Goal: Ask a question

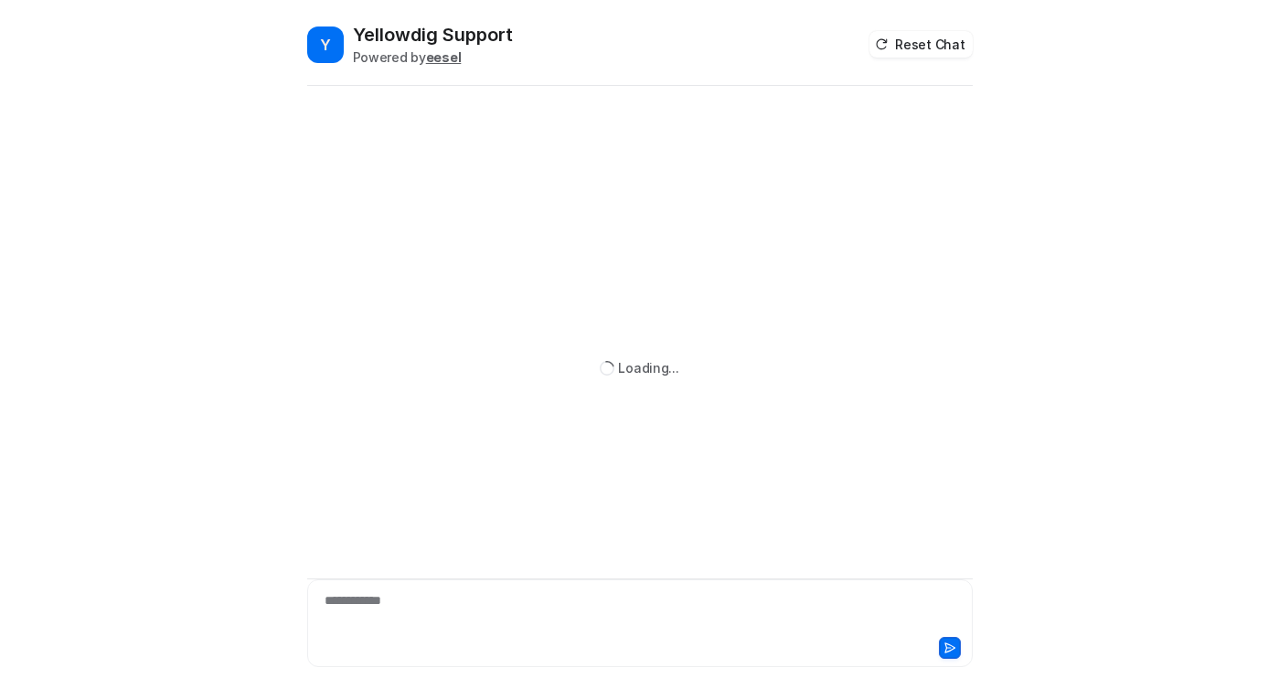
click at [470, 614] on div "**********" at bounding box center [640, 613] width 656 height 42
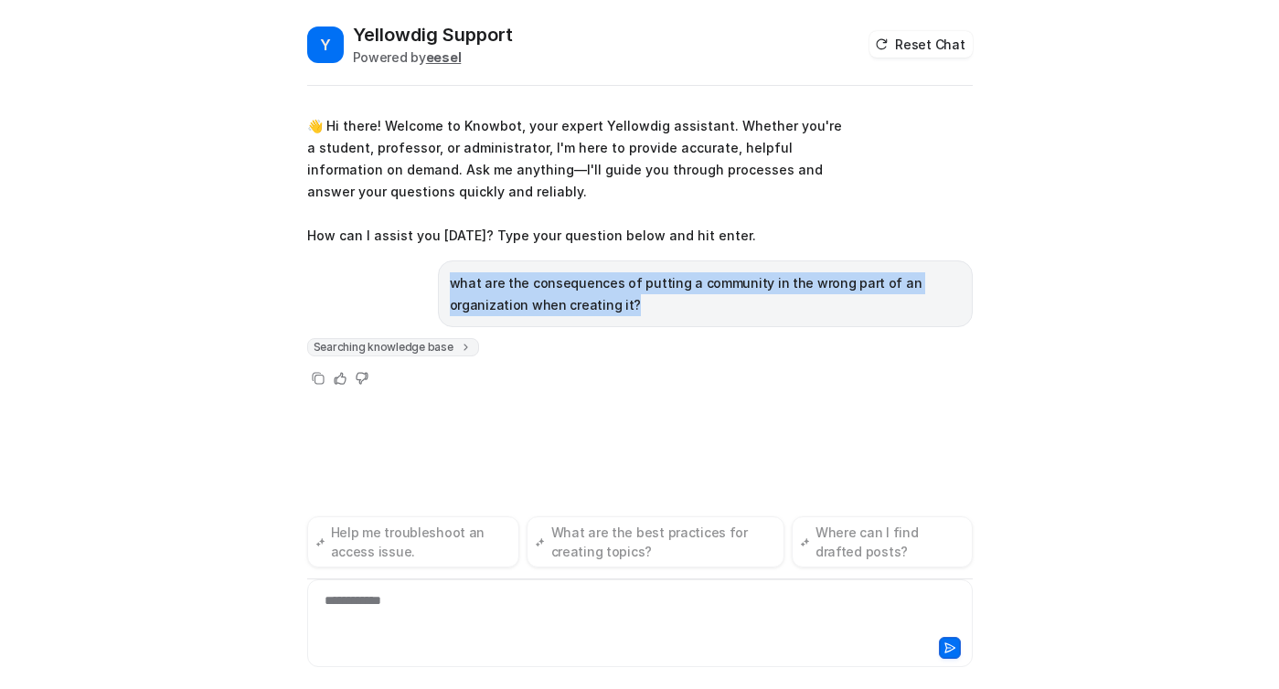
drag, startPoint x: 627, startPoint y: 311, endPoint x: 450, endPoint y: 284, distance: 179.3
click at [450, 284] on p "what are the consequences of putting a community in the wrong part of an organi…" at bounding box center [705, 294] width 511 height 44
copy p "what are the consequences of putting a community in the wrong part of an organi…"
click at [916, 40] on button "Reset Chat" at bounding box center [921, 44] width 102 height 27
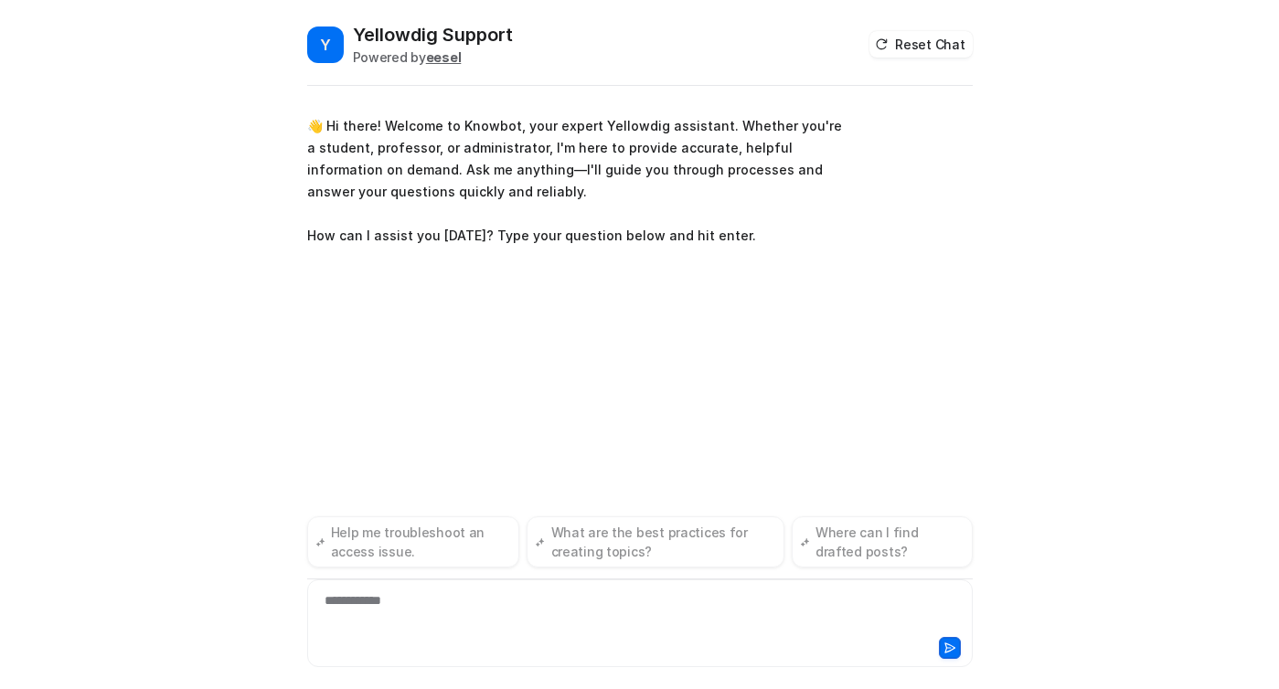
click at [549, 596] on div "**********" at bounding box center [640, 613] width 656 height 42
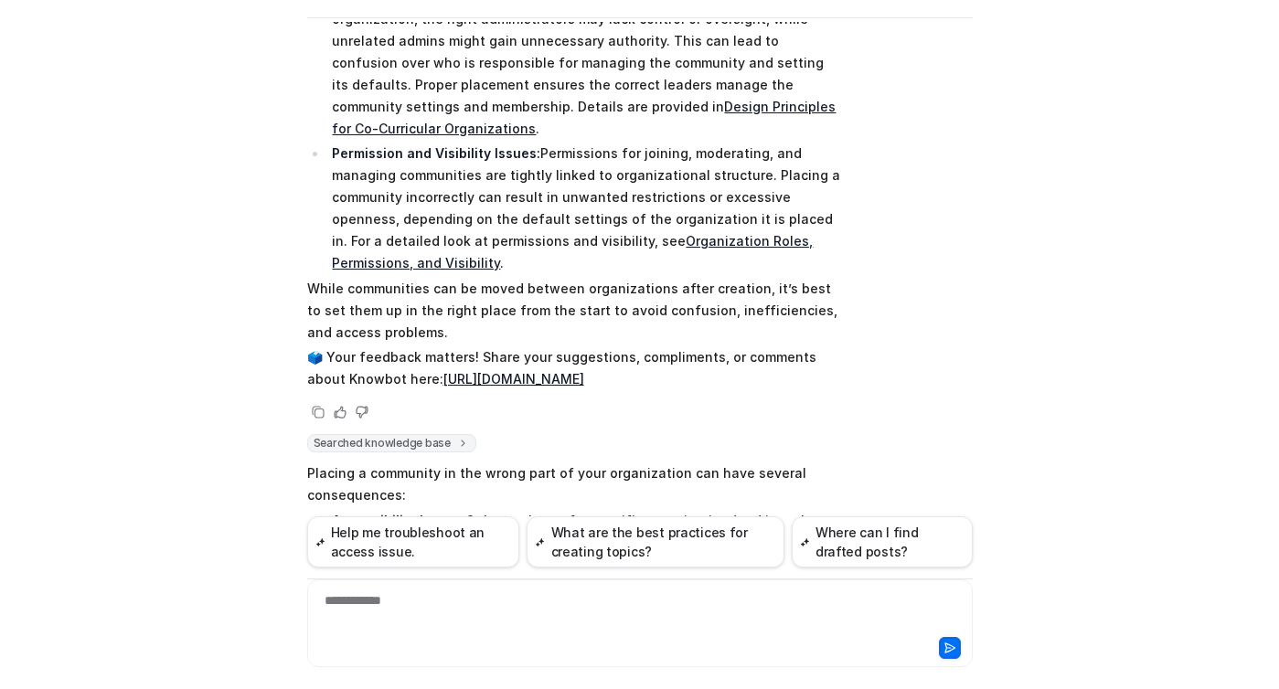
scroll to position [32968, 0]
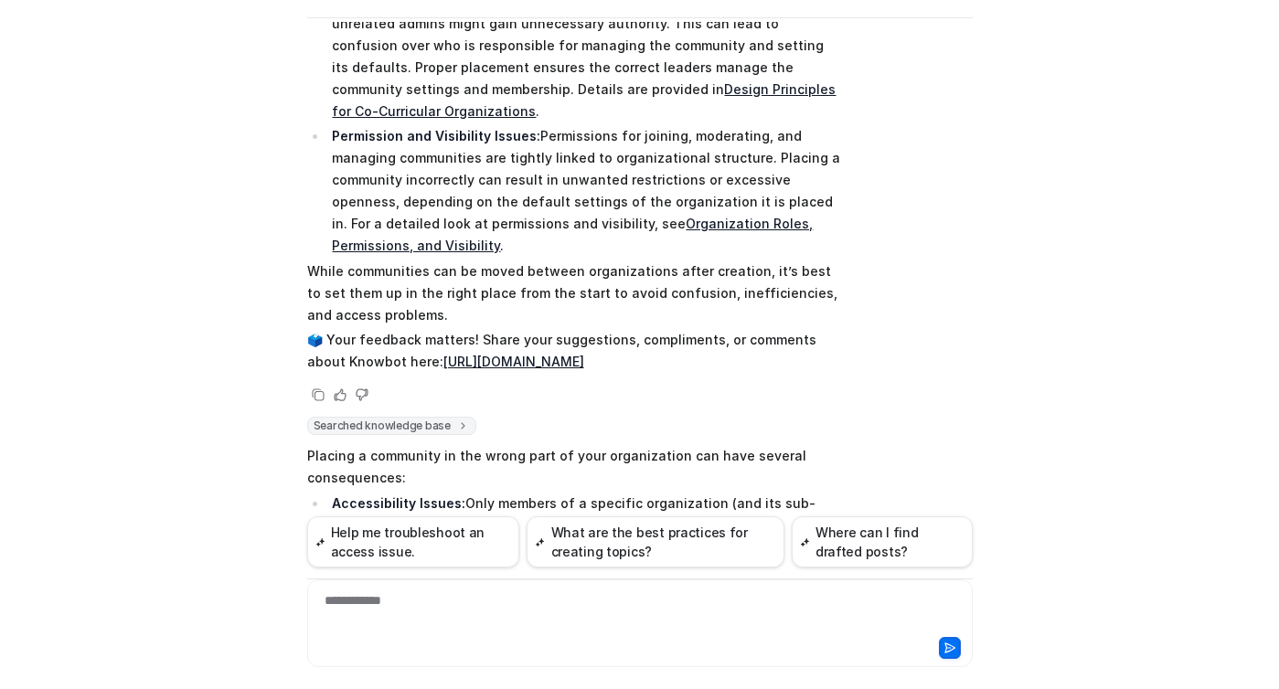
click at [575, 601] on div "**********" at bounding box center [640, 613] width 656 height 42
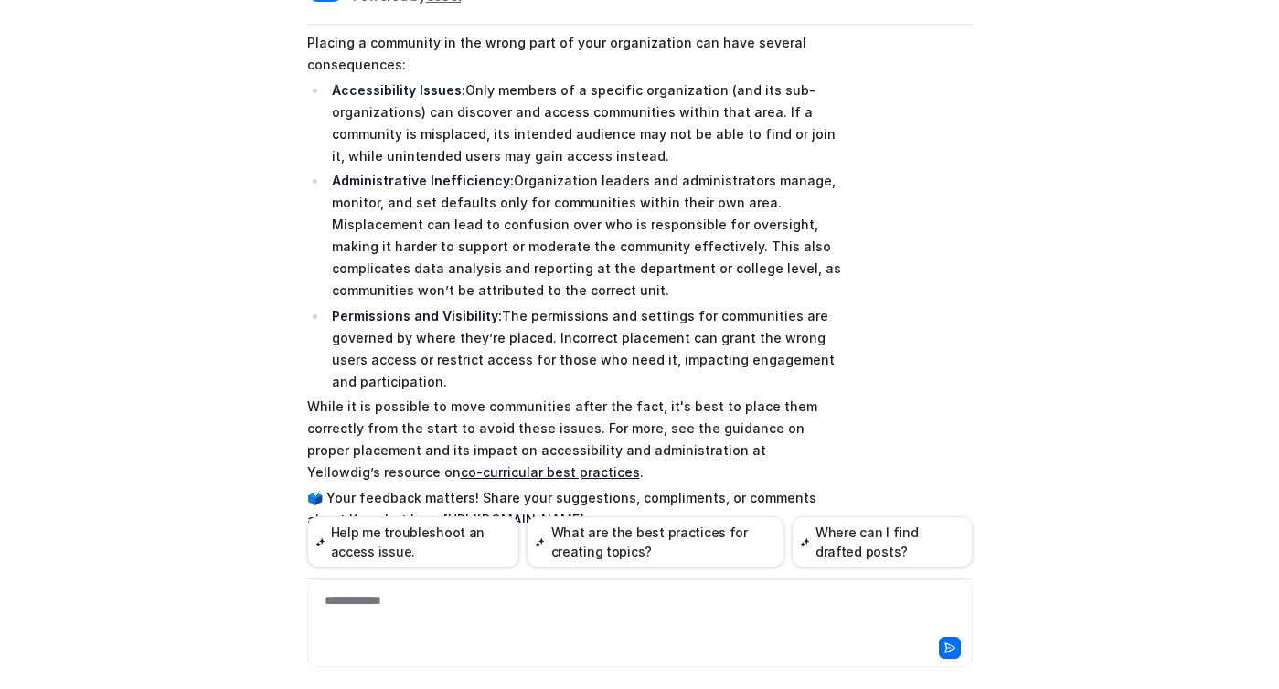
scroll to position [68, 0]
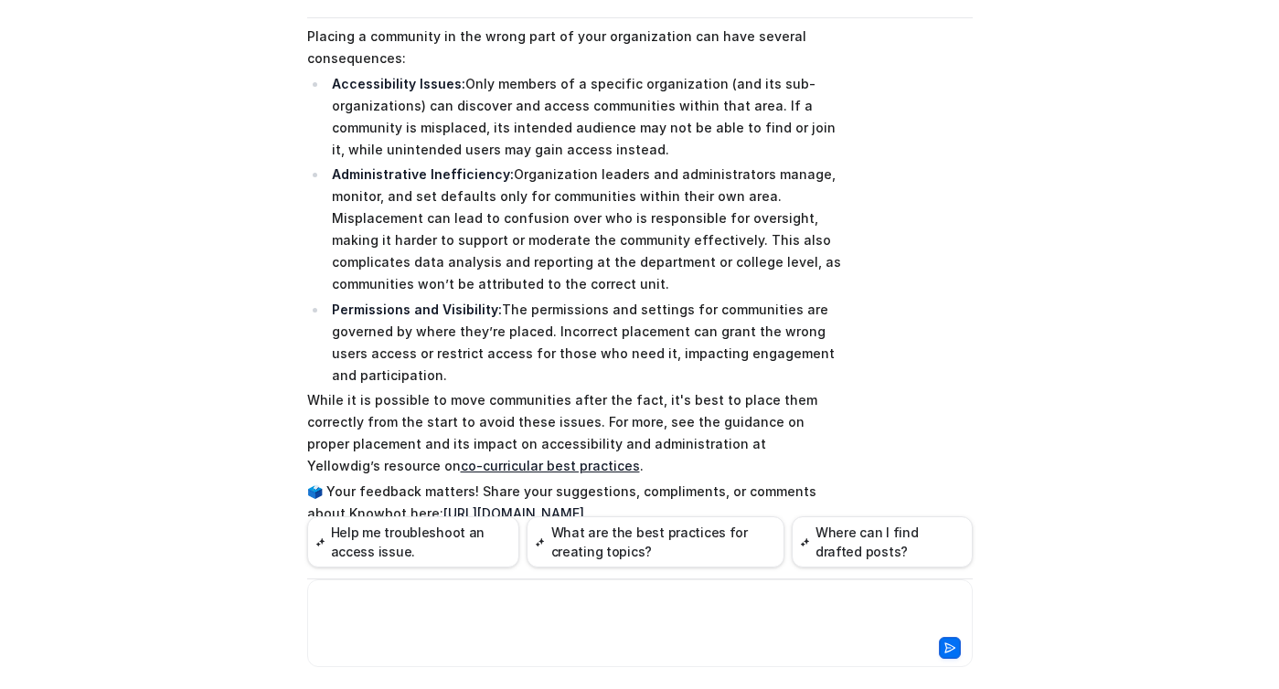
click at [528, 632] on div at bounding box center [640, 613] width 656 height 42
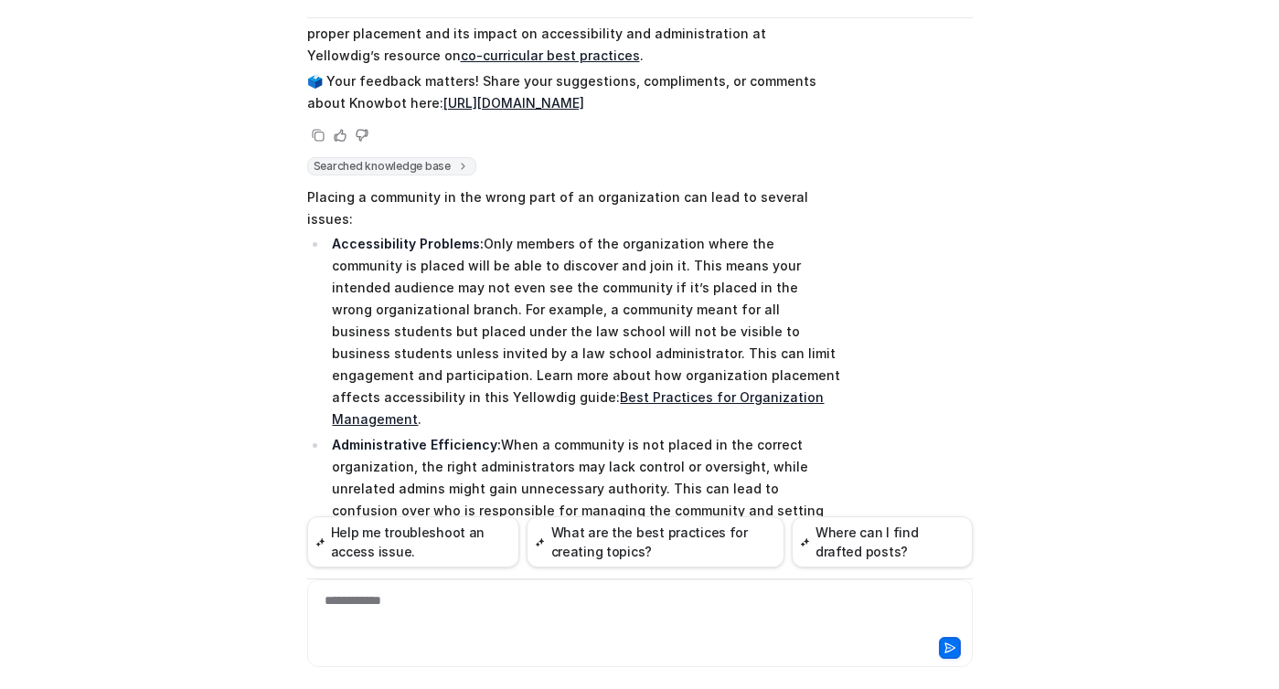
scroll to position [33800, 0]
drag, startPoint x: 804, startPoint y: 409, endPoint x: 302, endPoint y: 251, distance: 526.0
click at [301, 251] on div "Y Yellowdig Support Powered by eesel Reset Chat 👋 Hi there! Welcome to Knowbot,…" at bounding box center [640, 287] width 695 height 667
drag, startPoint x: 304, startPoint y: 236, endPoint x: 827, endPoint y: 412, distance: 552.0
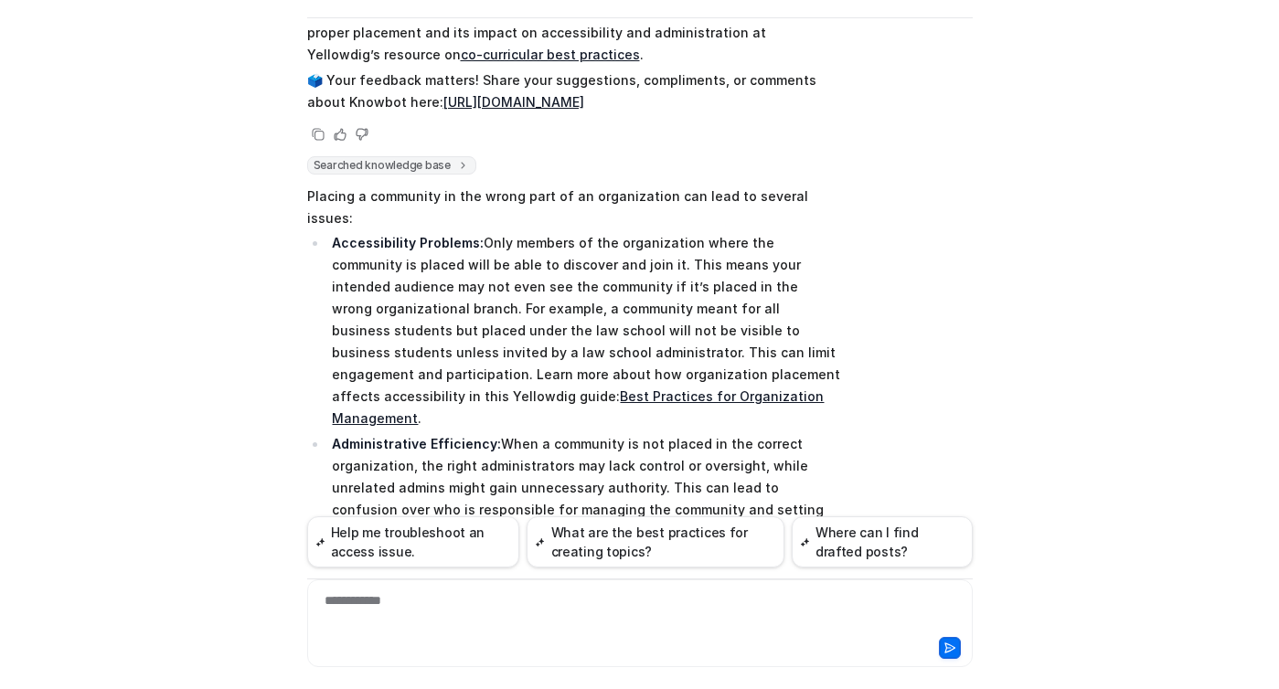
click at [827, 412] on div "Y Yellowdig Support Powered by eesel Reset Chat 👋 Hi there! Welcome to Knowbot,…" at bounding box center [640, 287] width 695 height 667
copy p "Select the organization that best fits your community’s audience and needs. Acc…"
click at [562, 643] on div at bounding box center [640, 647] width 656 height 26
click at [571, 620] on div at bounding box center [640, 613] width 656 height 42
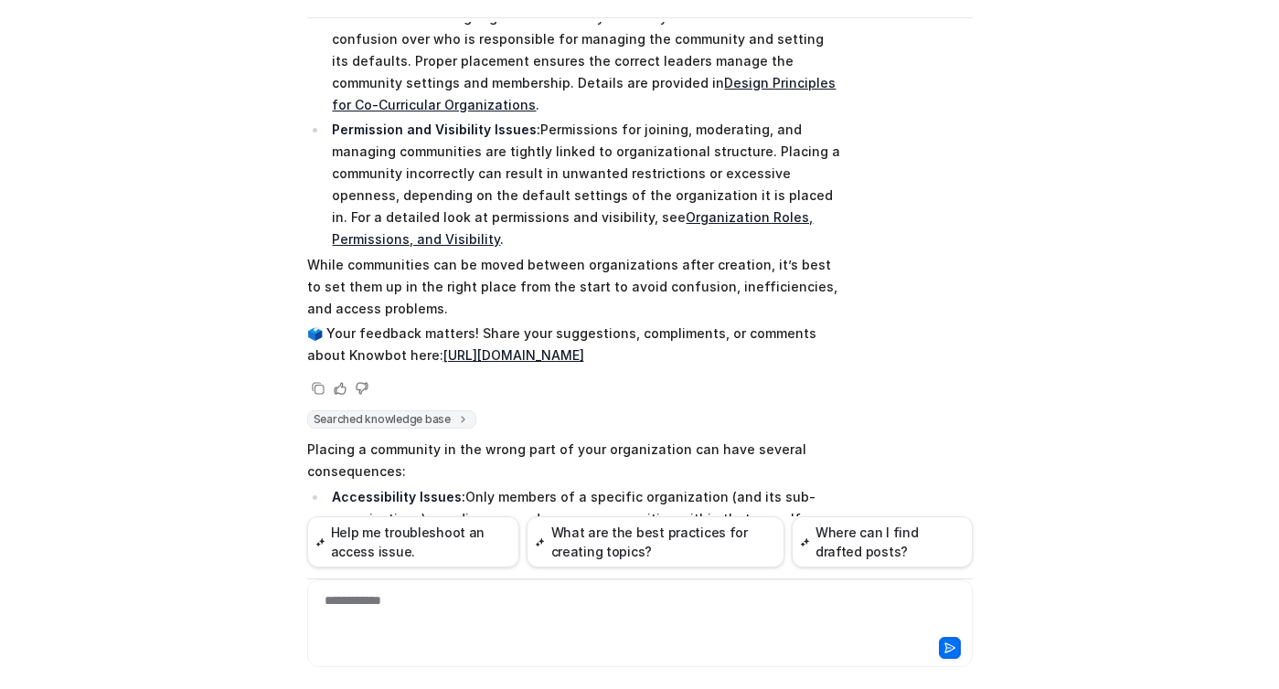
scroll to position [34272, 0]
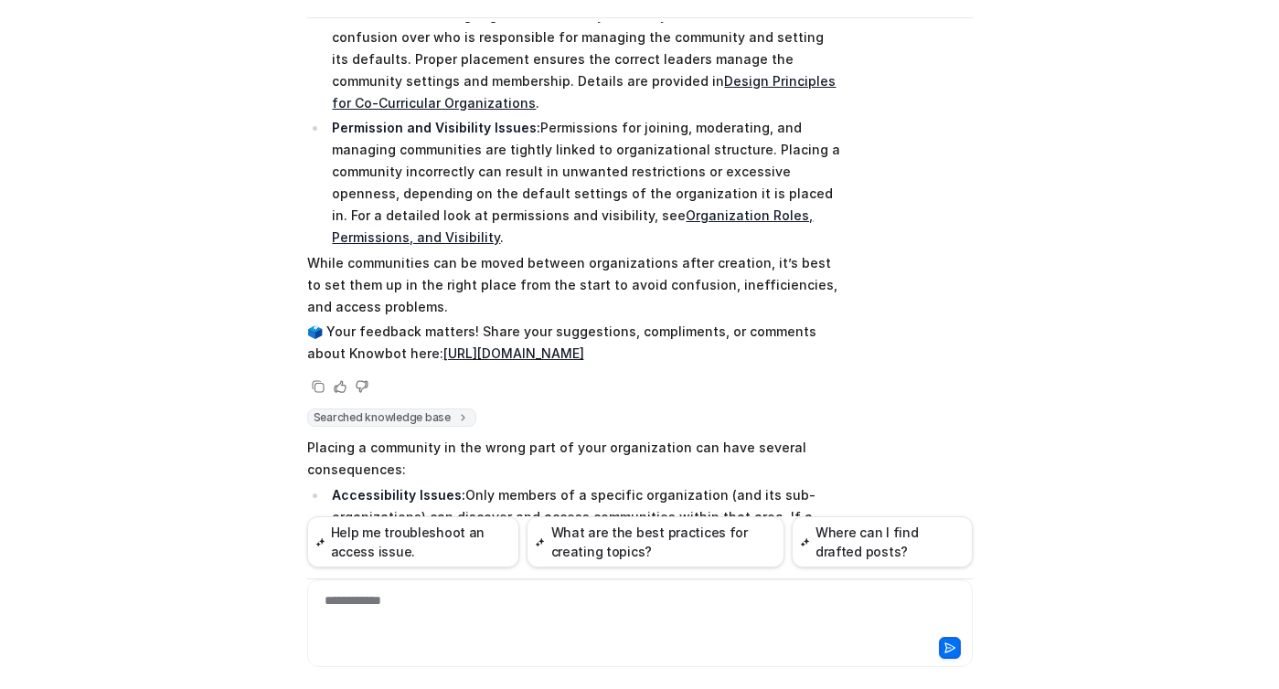
drag, startPoint x: 306, startPoint y: 181, endPoint x: 685, endPoint y: 399, distance: 436.6
copy span "Choose the right organization for your community Selecting the correct part of …"
